Goal: Task Accomplishment & Management: Manage account settings

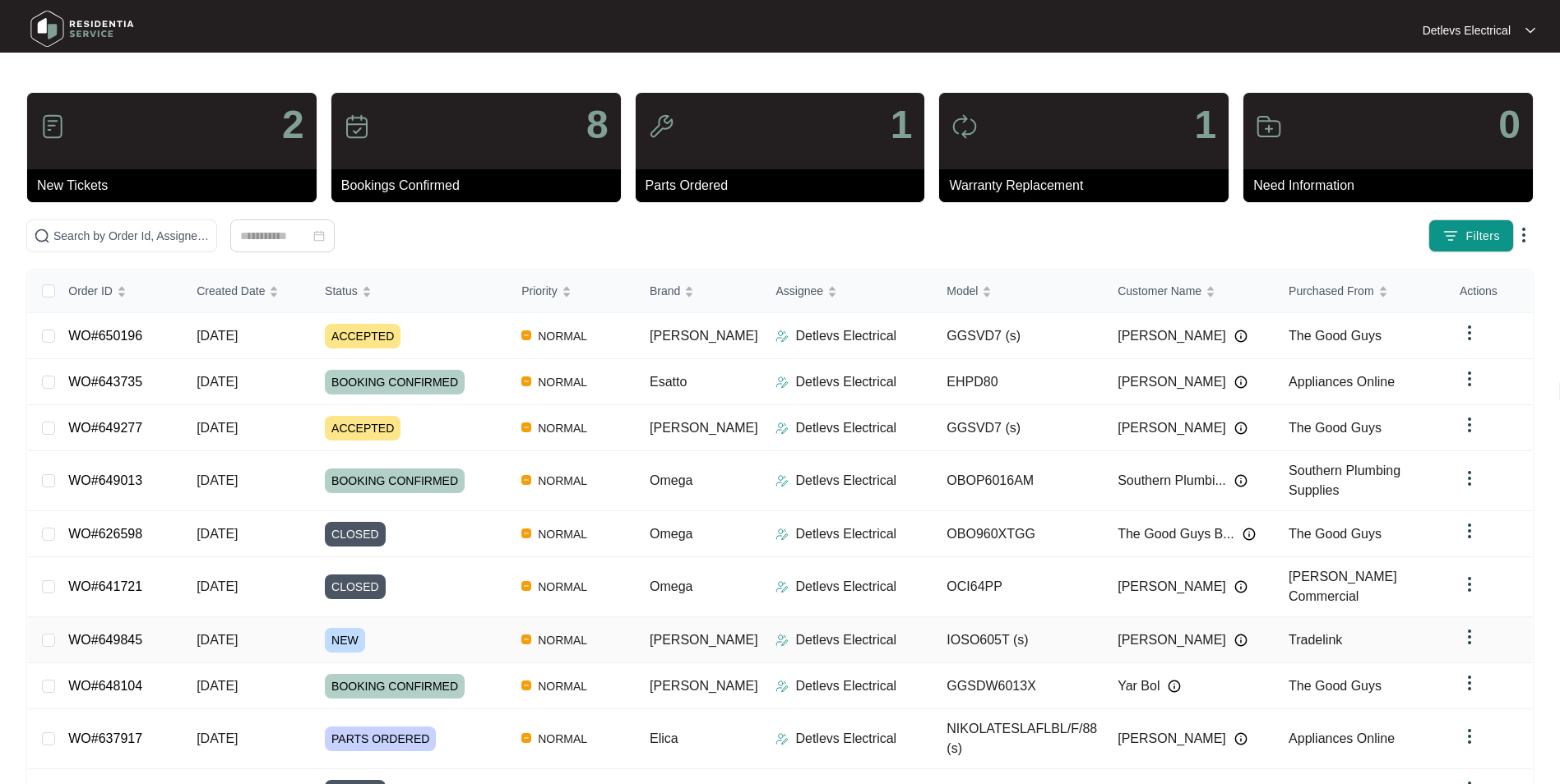
click at [126, 633] on link "WO#649845" at bounding box center [105, 639] width 74 height 14
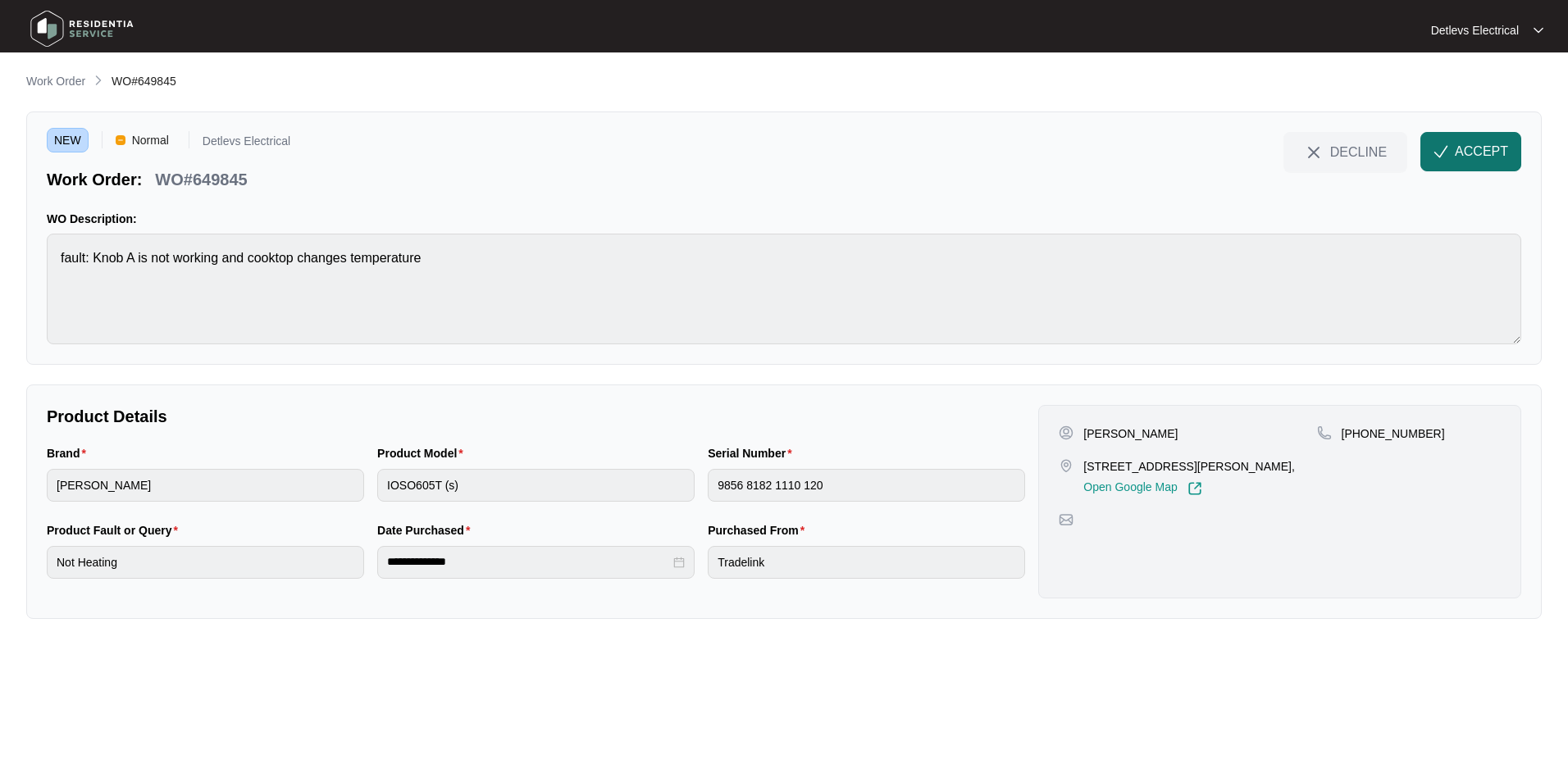
click at [1476, 153] on span "ACCEPT" at bounding box center [1481, 152] width 53 height 20
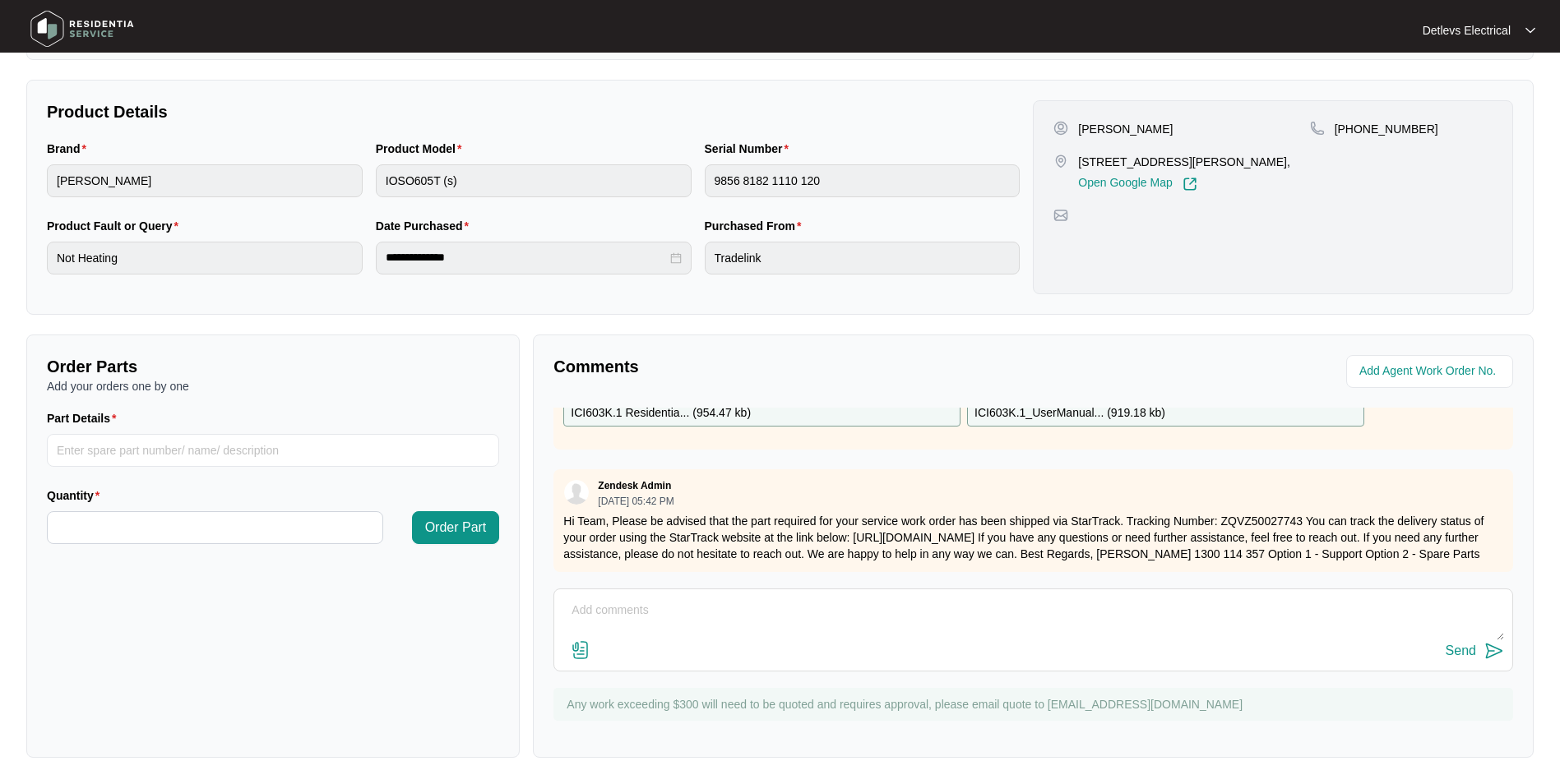
scroll to position [307, 0]
drag, startPoint x: 1100, startPoint y: 160, endPoint x: 1161, endPoint y: 164, distance: 61.1
click at [1161, 164] on p "[STREET_ADDRESS][PERSON_NAME]," at bounding box center [1183, 162] width 212 height 17
drag, startPoint x: 1161, startPoint y: 164, endPoint x: 1222, endPoint y: 200, distance: 70.8
click at [1259, 208] on div at bounding box center [1273, 215] width 439 height 15
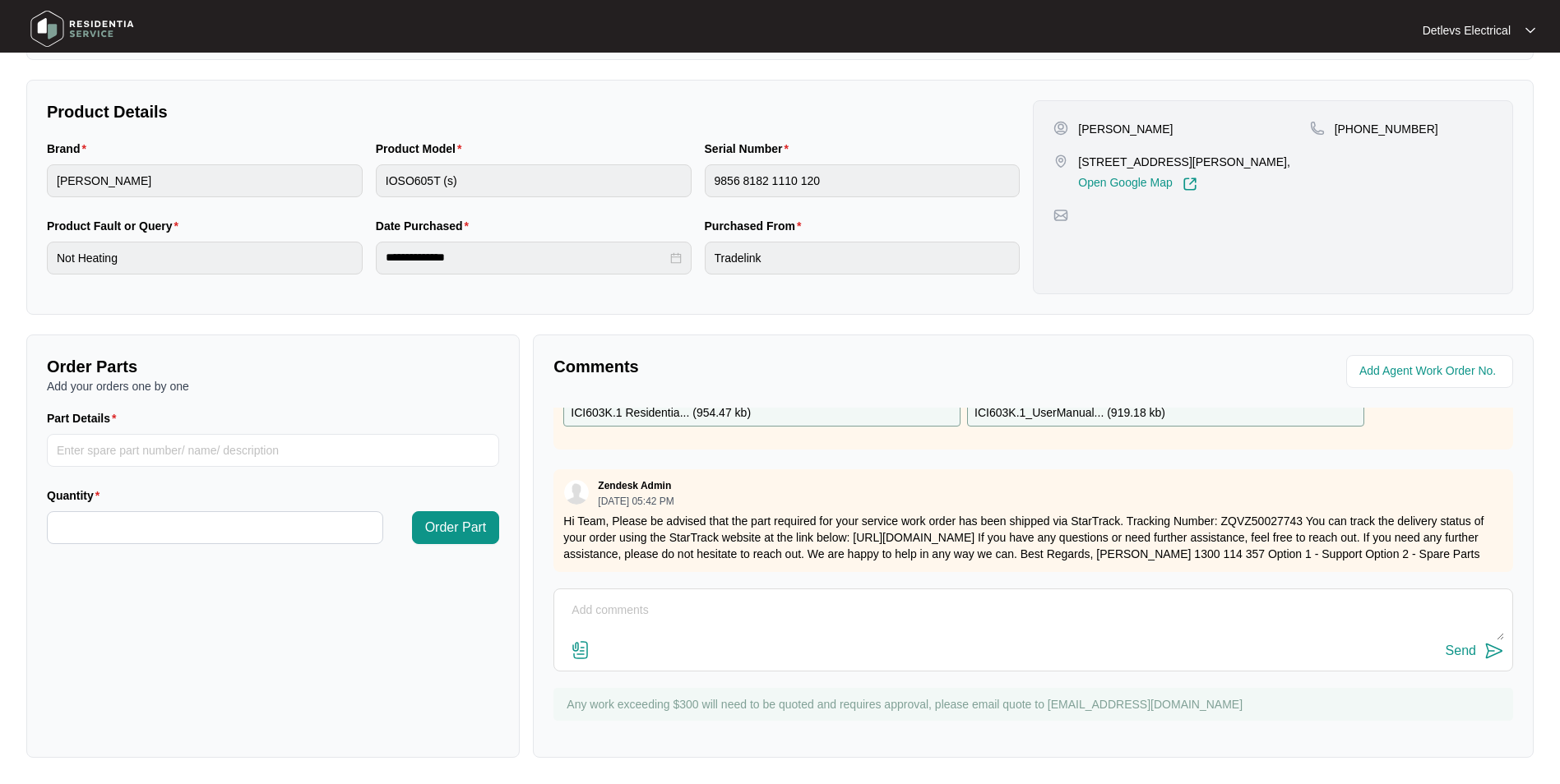
drag, startPoint x: 1101, startPoint y: 160, endPoint x: 1265, endPoint y: 164, distance: 164.0
click at [1265, 164] on p "[STREET_ADDRESS][PERSON_NAME]," at bounding box center [1183, 162] width 212 height 17
copy p "7 [STREET_ADDRESS][PERSON_NAME]"
drag, startPoint x: 1079, startPoint y: 126, endPoint x: 1153, endPoint y: 126, distance: 74.0
click at [1153, 126] on div "[PERSON_NAME]" at bounding box center [1182, 129] width 256 height 17
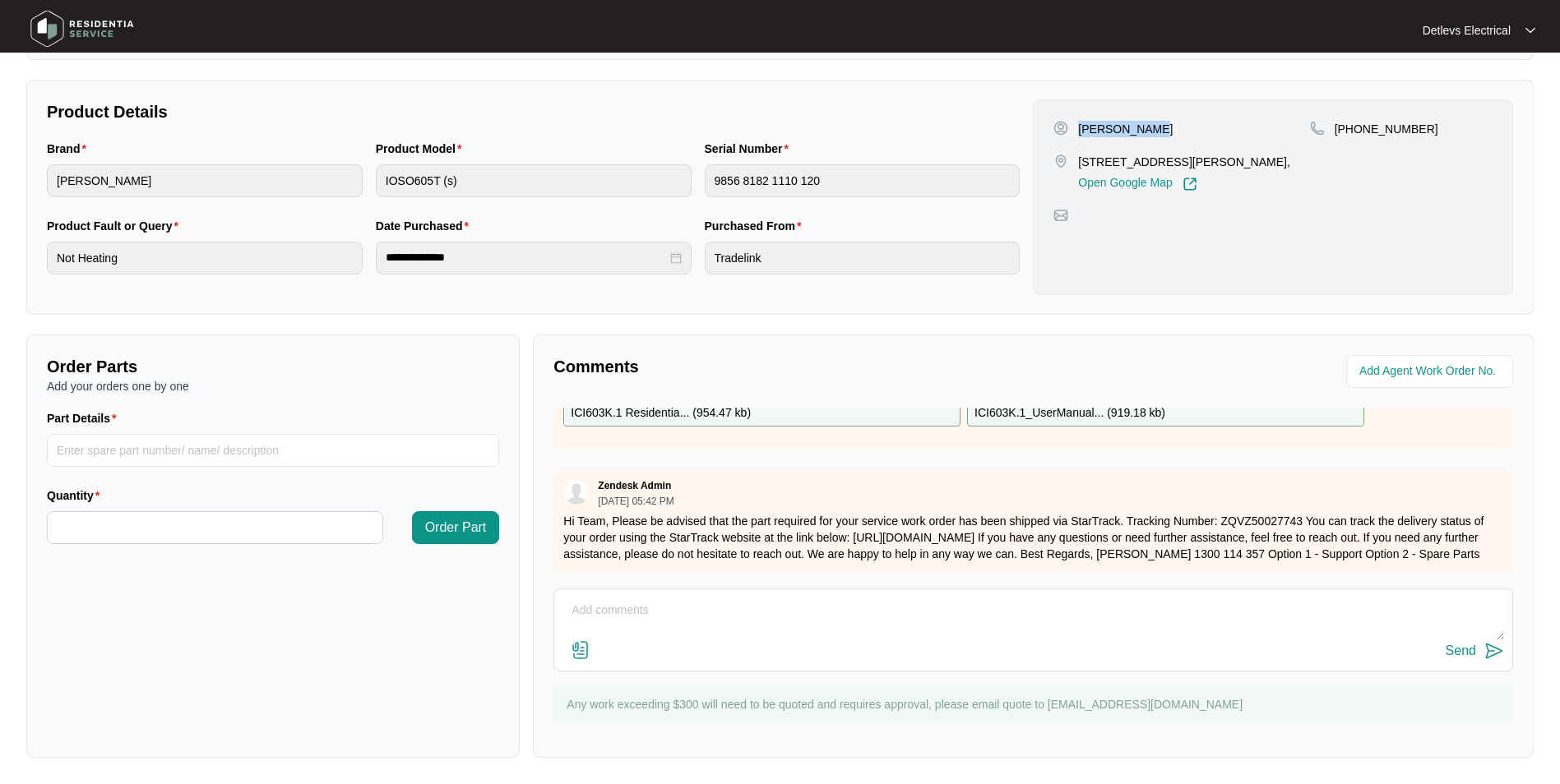
copy p "[PERSON_NAME]"
drag, startPoint x: 1355, startPoint y: 131, endPoint x: 1446, endPoint y: 135, distance: 91.1
click at [1446, 135] on div "[PHONE_NUMBER]" at bounding box center [1401, 129] width 183 height 17
copy p "430510442"
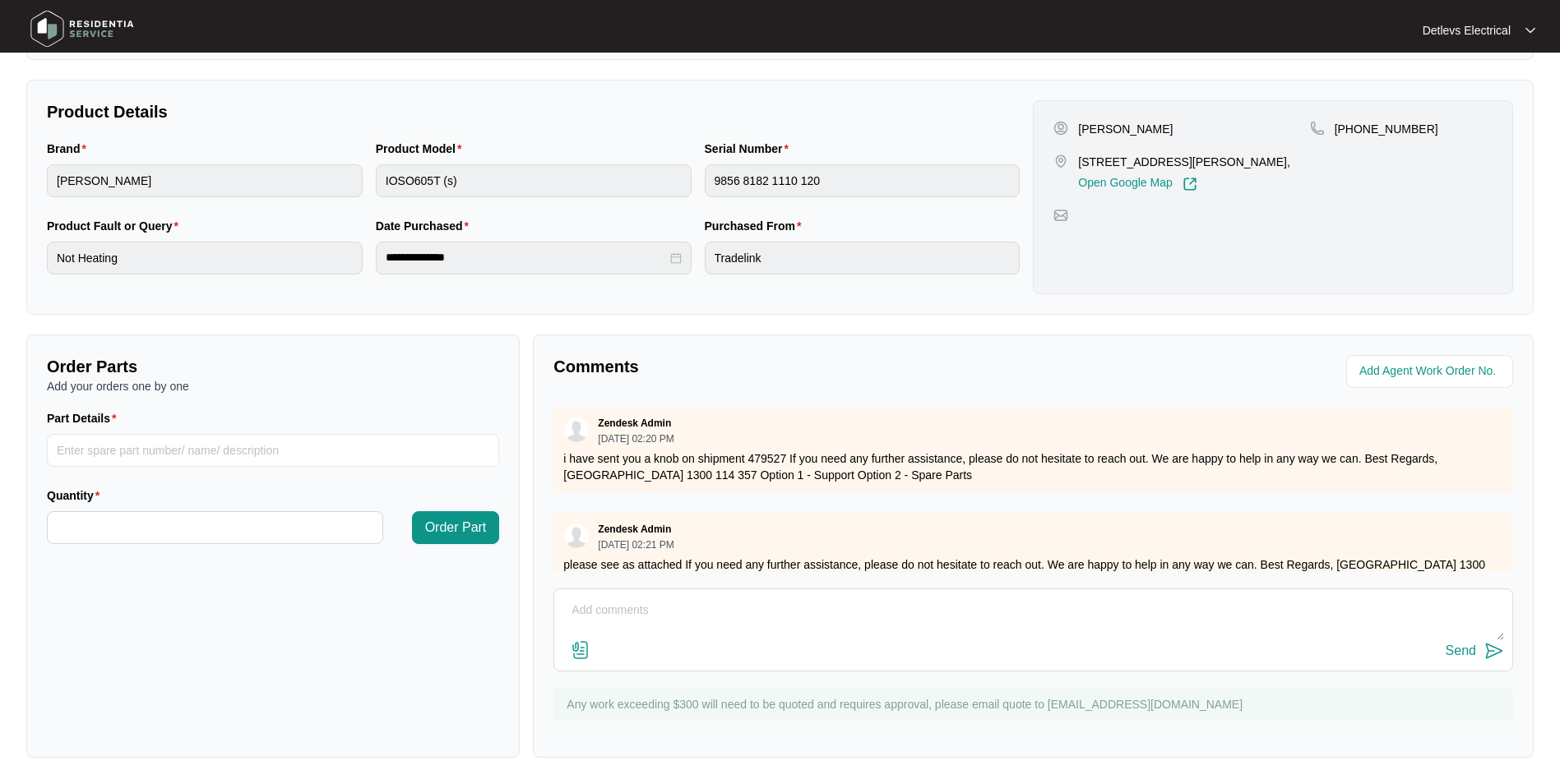
scroll to position [0, 0]
click at [666, 182] on div "Brand [PERSON_NAME] Product Model IOSO605T (s) Serial Number 9856 8182 1110 120" at bounding box center [533, 178] width 986 height 77
click at [328, 262] on div "**********" at bounding box center [533, 255] width 986 height 77
